Goal: Information Seeking & Learning: Understand process/instructions

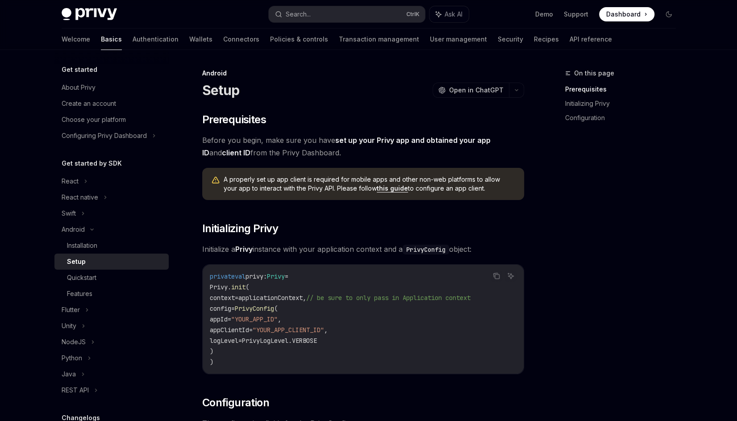
click at [381, 187] on link "this guide" at bounding box center [392, 188] width 31 height 8
type textarea "*"
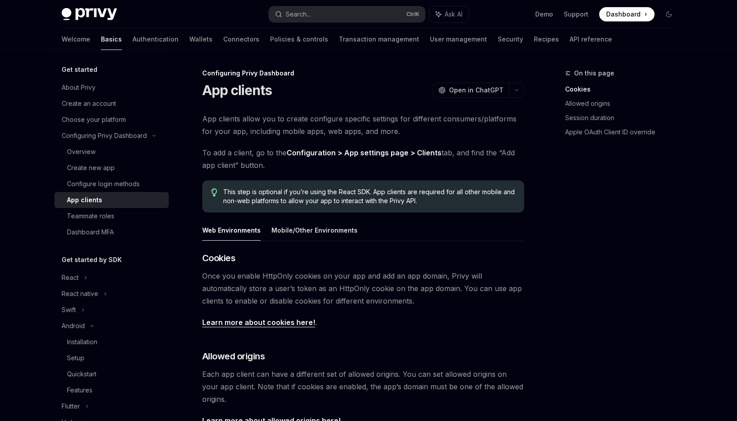
click at [305, 152] on link "Configuration > App settings page > Clients" at bounding box center [363, 152] width 155 height 9
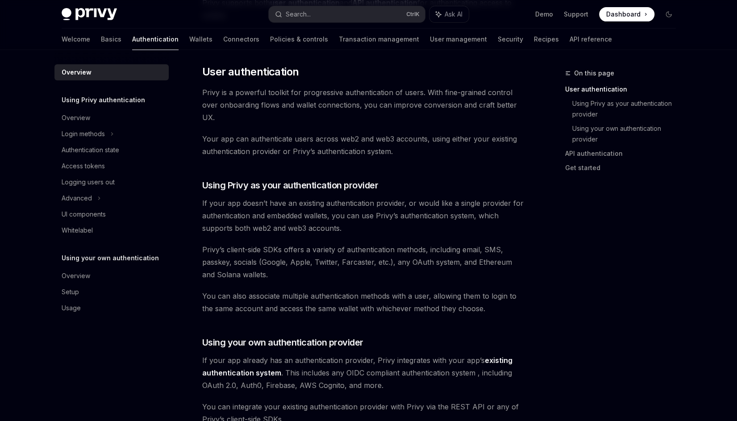
scroll to position [182, 0]
